Goal: Ask a question

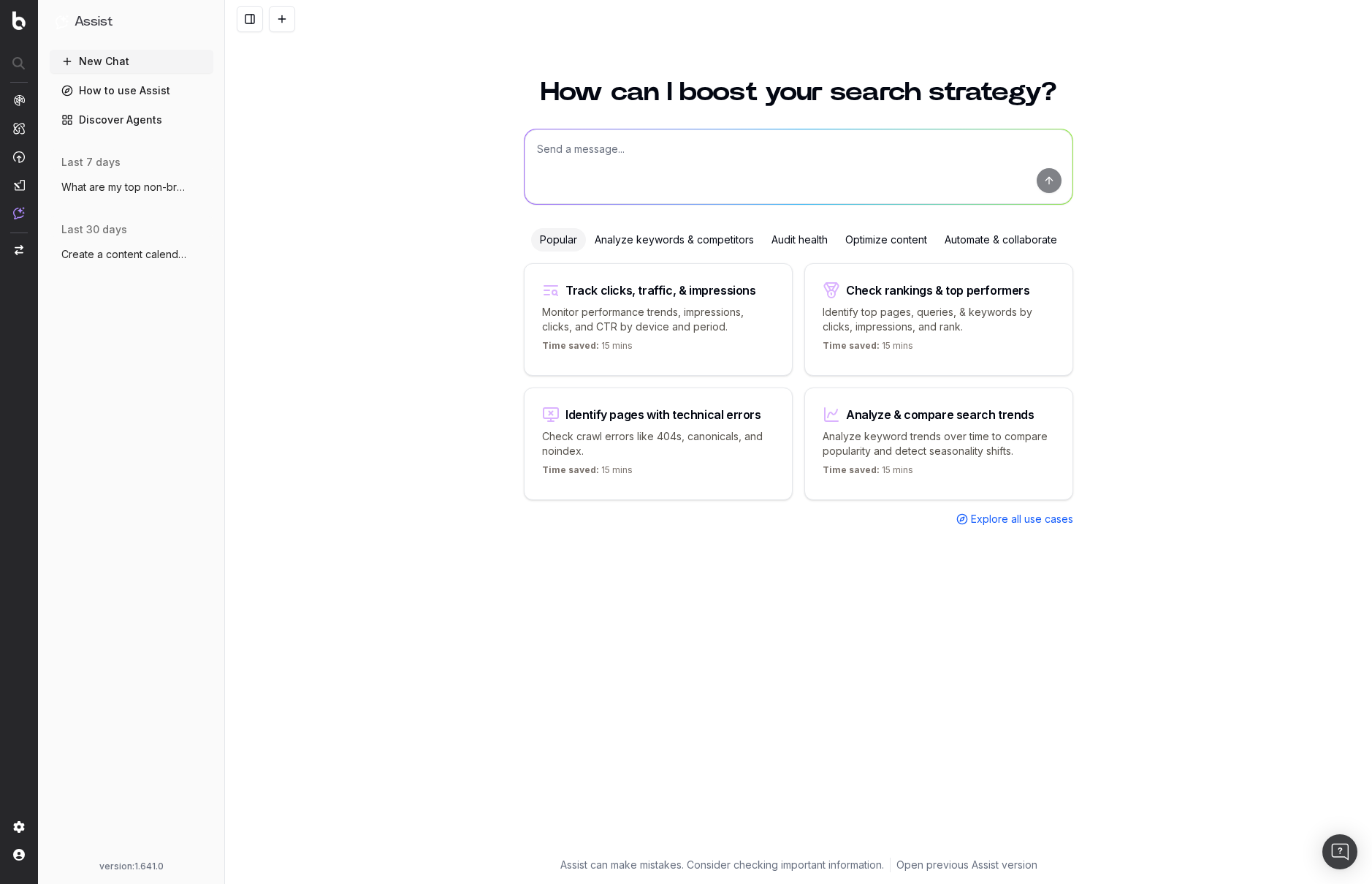
click at [801, 159] on textarea at bounding box center [798, 166] width 548 height 74
paste textarea "Do I have missing metadata on [a webpage]"
drag, startPoint x: 761, startPoint y: 147, endPoint x: 687, endPoint y: 146, distance: 74.0
click at [687, 146] on textarea "Do I have missing metadata on [a webpage]" at bounding box center [798, 166] width 548 height 74
drag, startPoint x: 736, startPoint y: 150, endPoint x: 688, endPoint y: 150, distance: 48.0
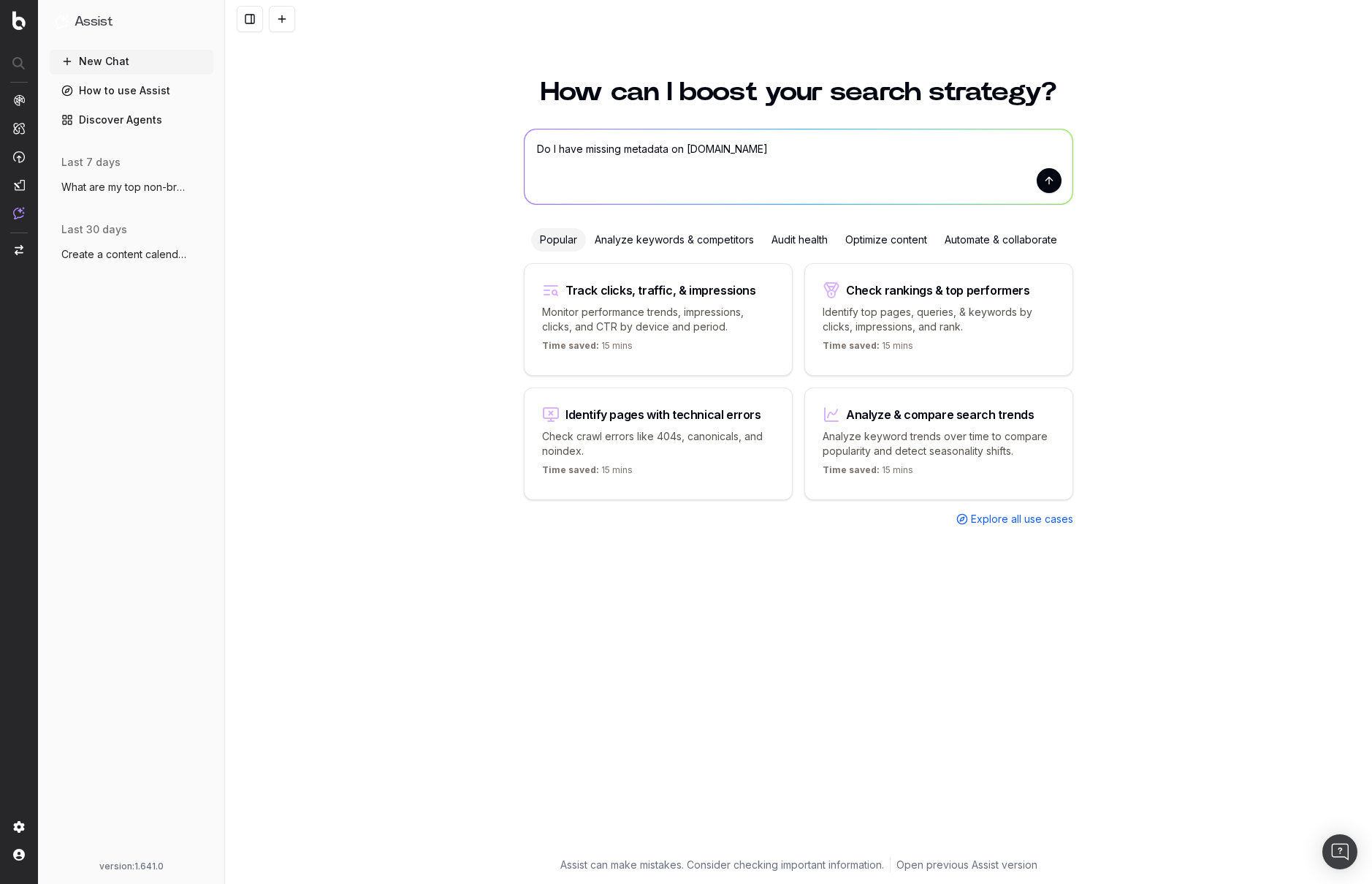
click at [688, 150] on textarea "Do I have missing metadata on [DOMAIN_NAME]" at bounding box center [798, 166] width 548 height 74
paste textarea "[URL][DOMAIN_NAME]"
type textarea "Do I have missing metadata on [URL][DOMAIN_NAME]?"
click at [1042, 182] on button "submit" at bounding box center [1049, 181] width 24 height 24
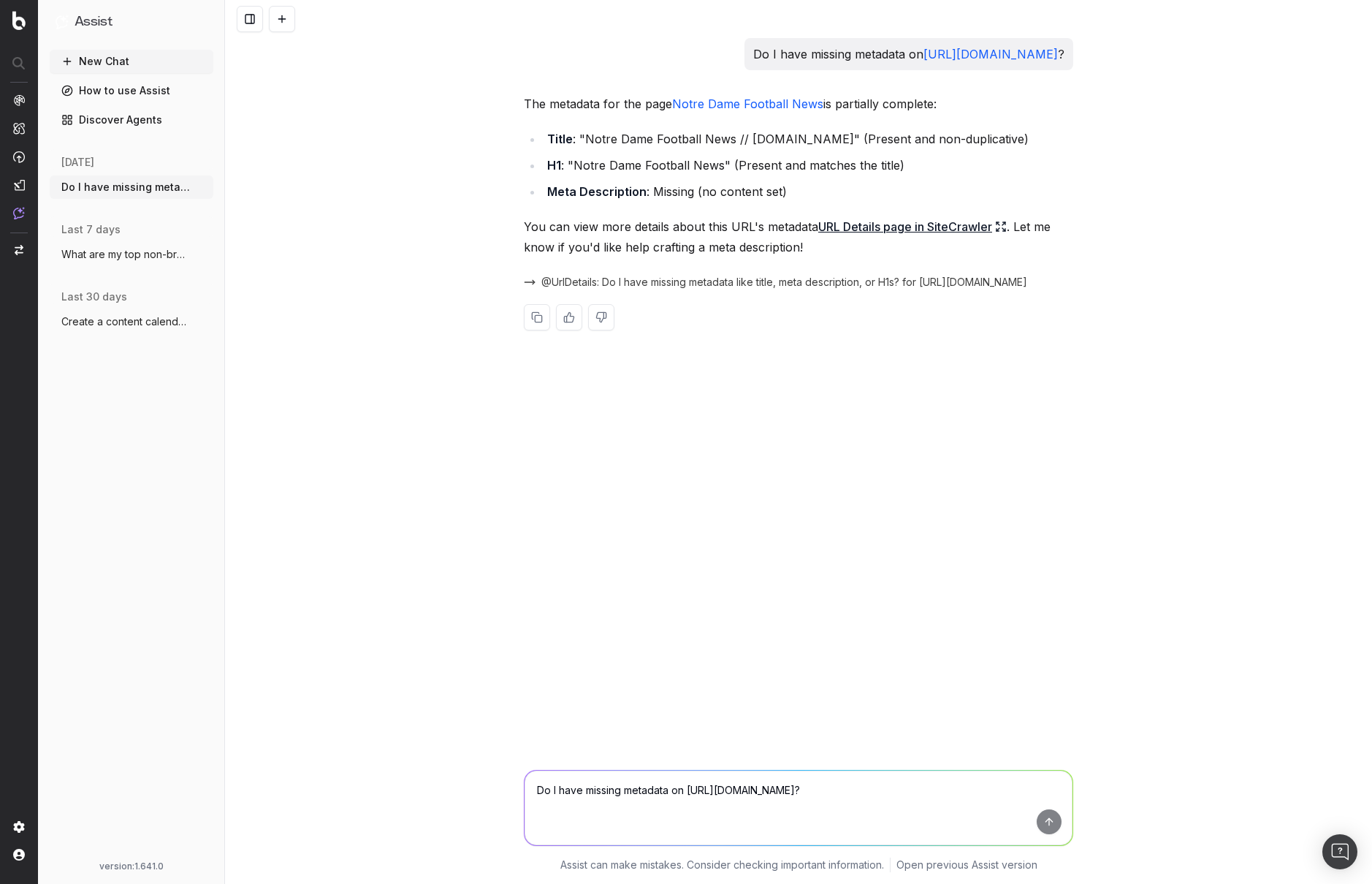
click at [733, 793] on textarea "Do I have missing metadata on [URL][DOMAIN_NAME]?" at bounding box center [798, 807] width 548 height 74
paste textarea "List all URLs with 404 status codes from the latest crawl."
type textarea "List all URLs with 404 status codes from the latest crawl."
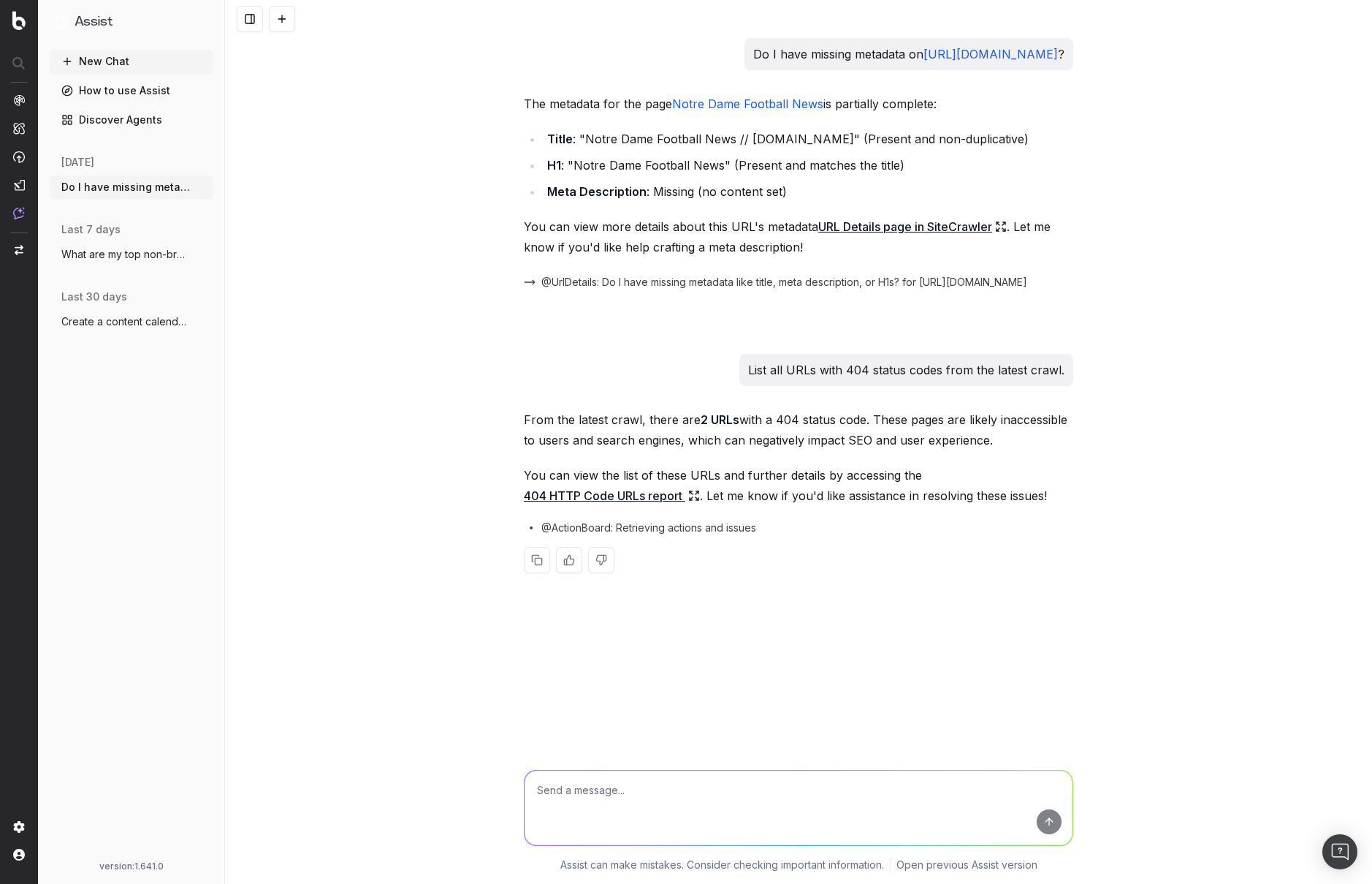
click at [857, 443] on p "From the latest crawl, there are 2 URLs with a 404 status code. These pages are…" at bounding box center [798, 430] width 549 height 41
click at [837, 451] on div "From the latest crawl, there are 2 URLs with a 404 status code. These pages are…" at bounding box center [798, 502] width 549 height 187
click at [838, 471] on p "You can view the list of these URLs and further details by accessing the 404 HT…" at bounding box center [798, 485] width 549 height 41
click at [834, 797] on textarea at bounding box center [798, 807] width 548 height 74
